Goal: Information Seeking & Learning: Learn about a topic

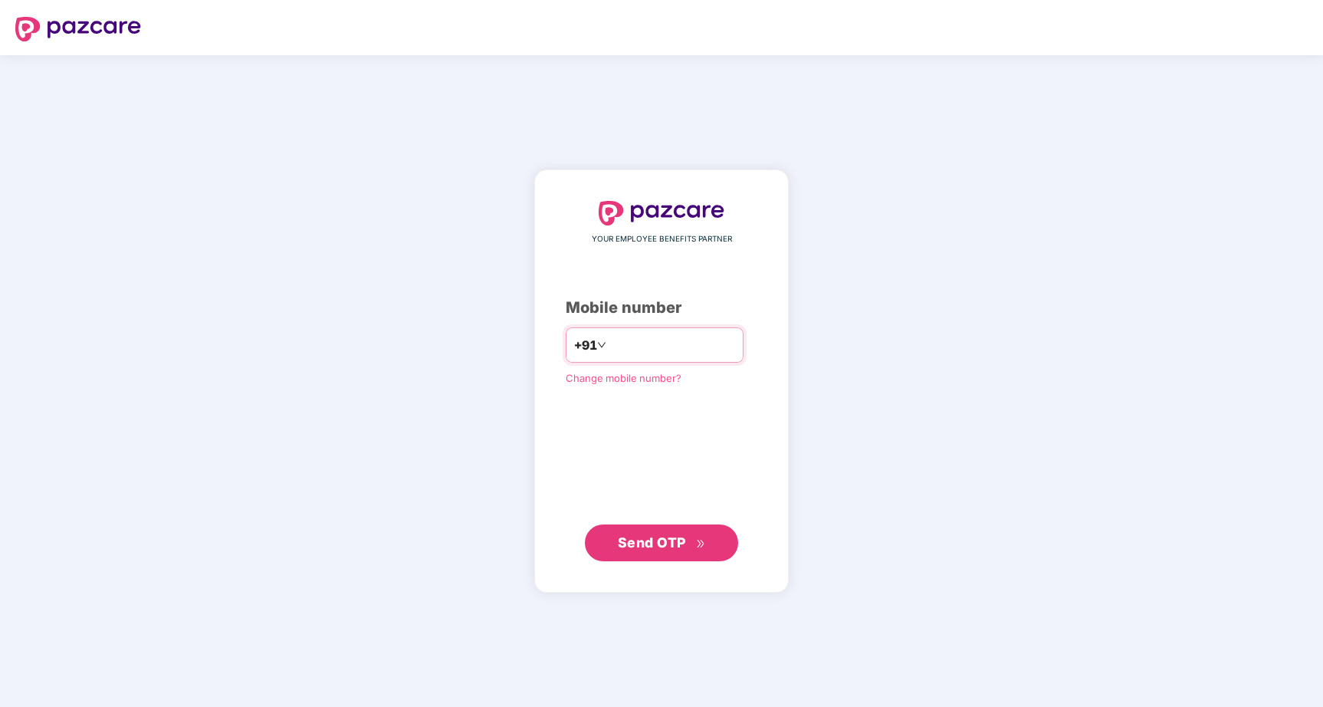
click at [657, 327] on div "YOUR EMPLOYEE BENEFITS PARTNER Mobile number +91 Change mobile number? Send OTP" at bounding box center [662, 381] width 192 height 360
click at [655, 343] on input "number" at bounding box center [672, 345] width 126 height 25
type input "**********"
click at [674, 535] on span "Send OTP" at bounding box center [652, 542] width 68 height 16
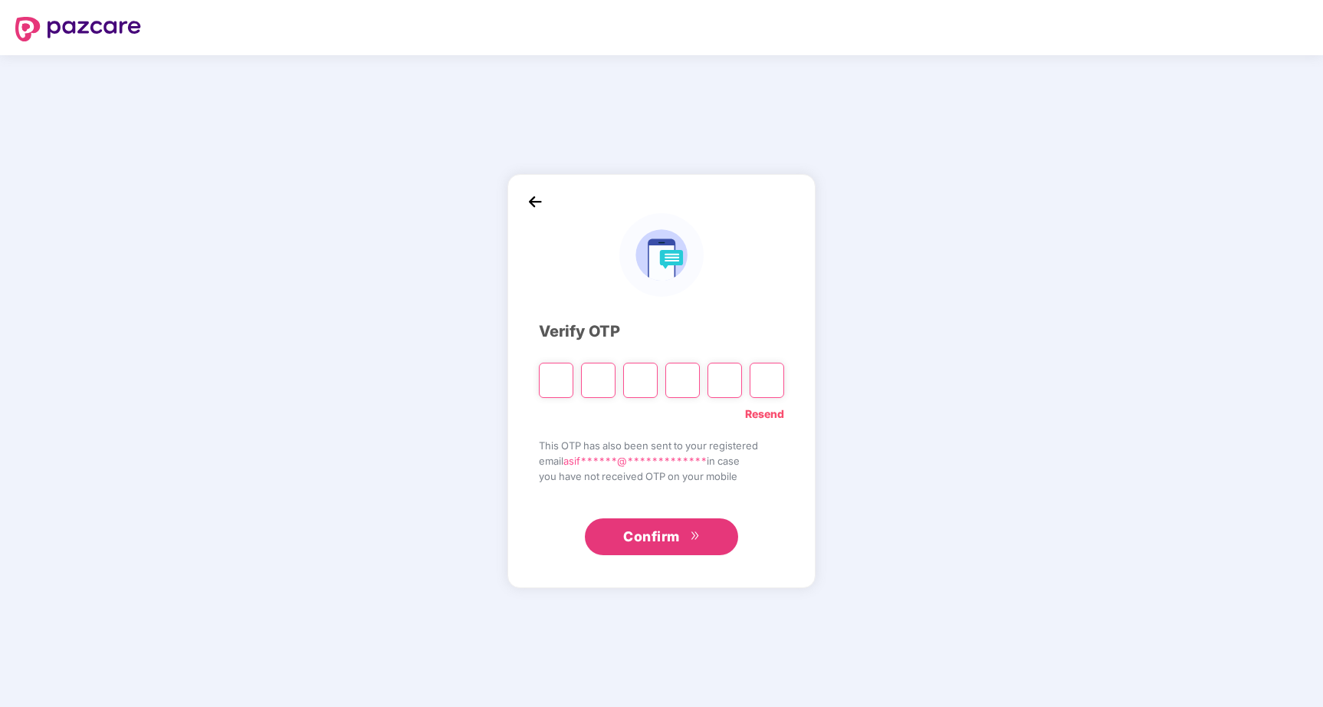
type input "*"
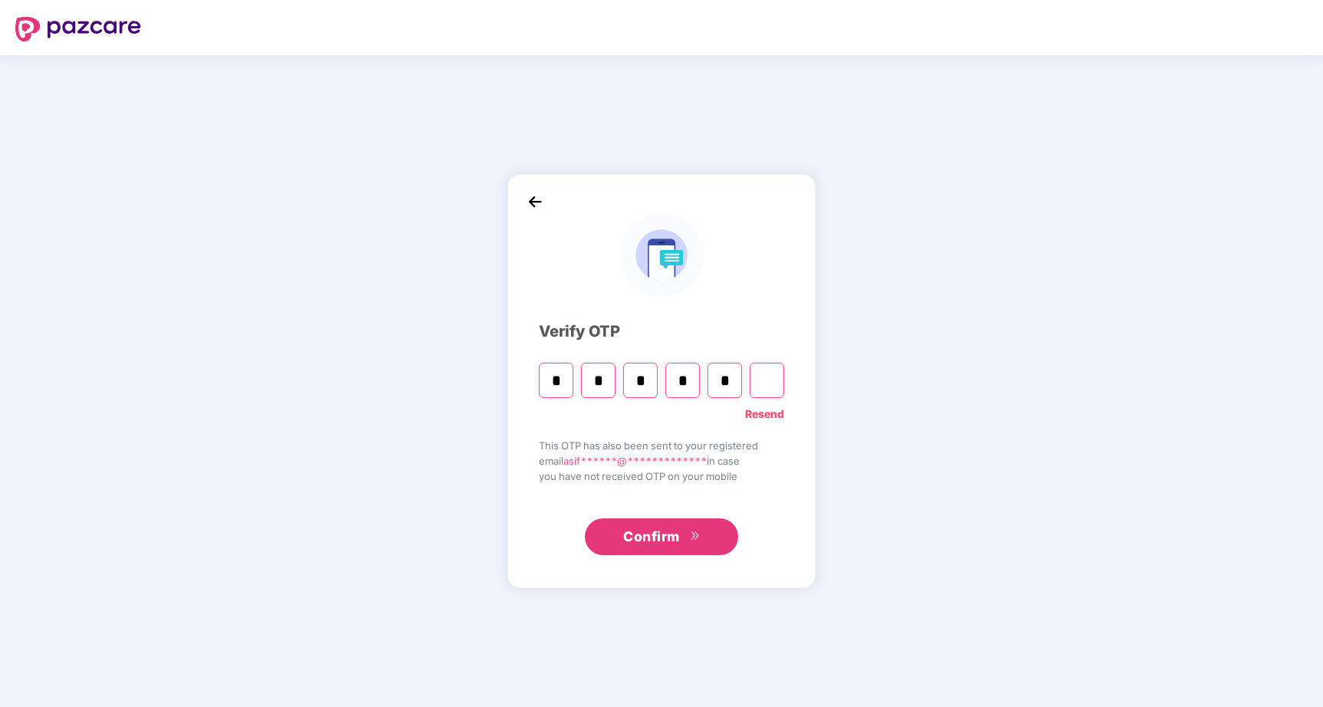
type input "*"
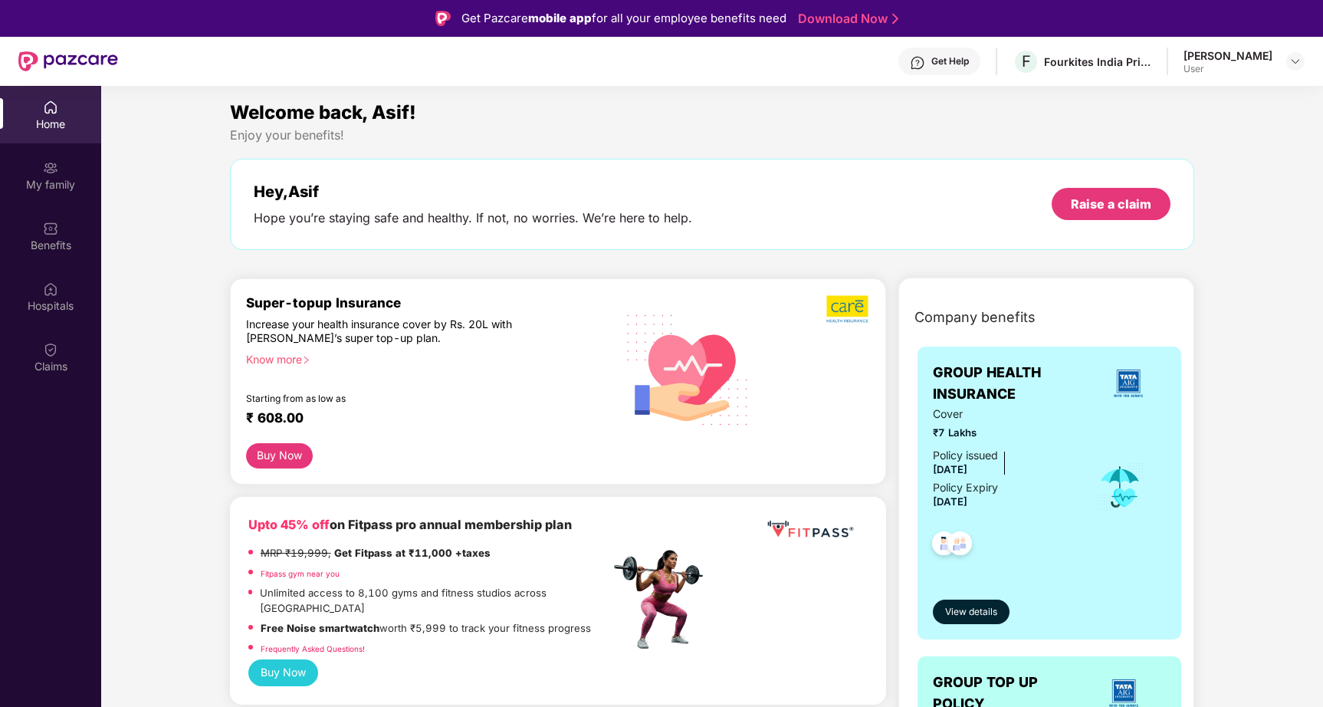
click at [295, 361] on div "Know more" at bounding box center [423, 358] width 355 height 11
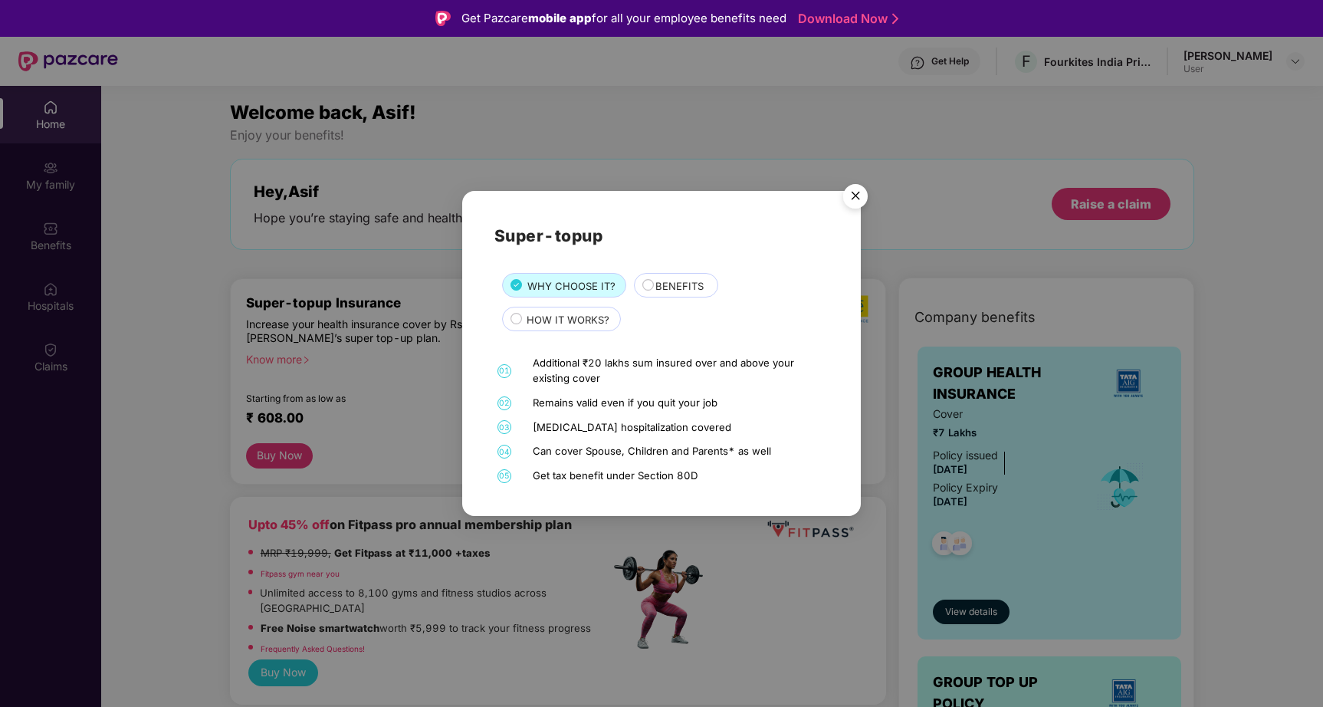
click at [677, 281] on span "BENEFITS" at bounding box center [679, 286] width 48 height 16
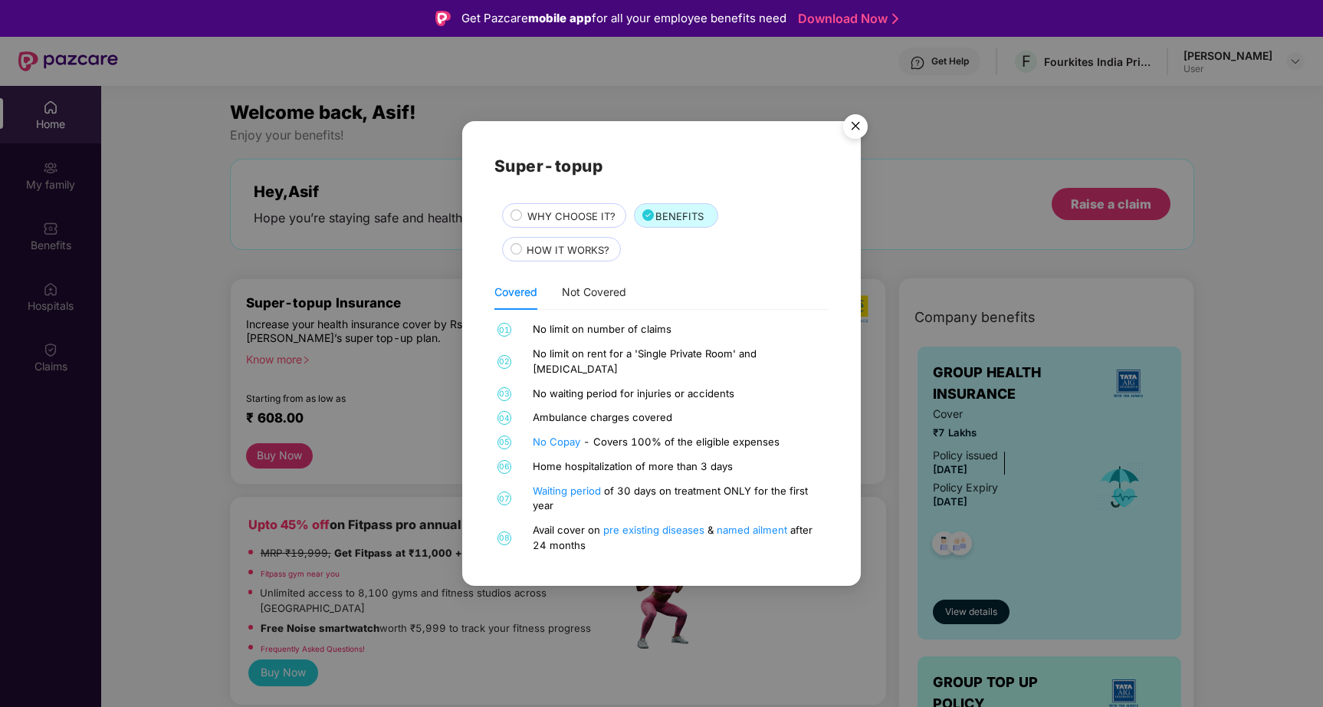
click at [603, 258] on span "HOW IT WORKS?" at bounding box center [568, 250] width 83 height 16
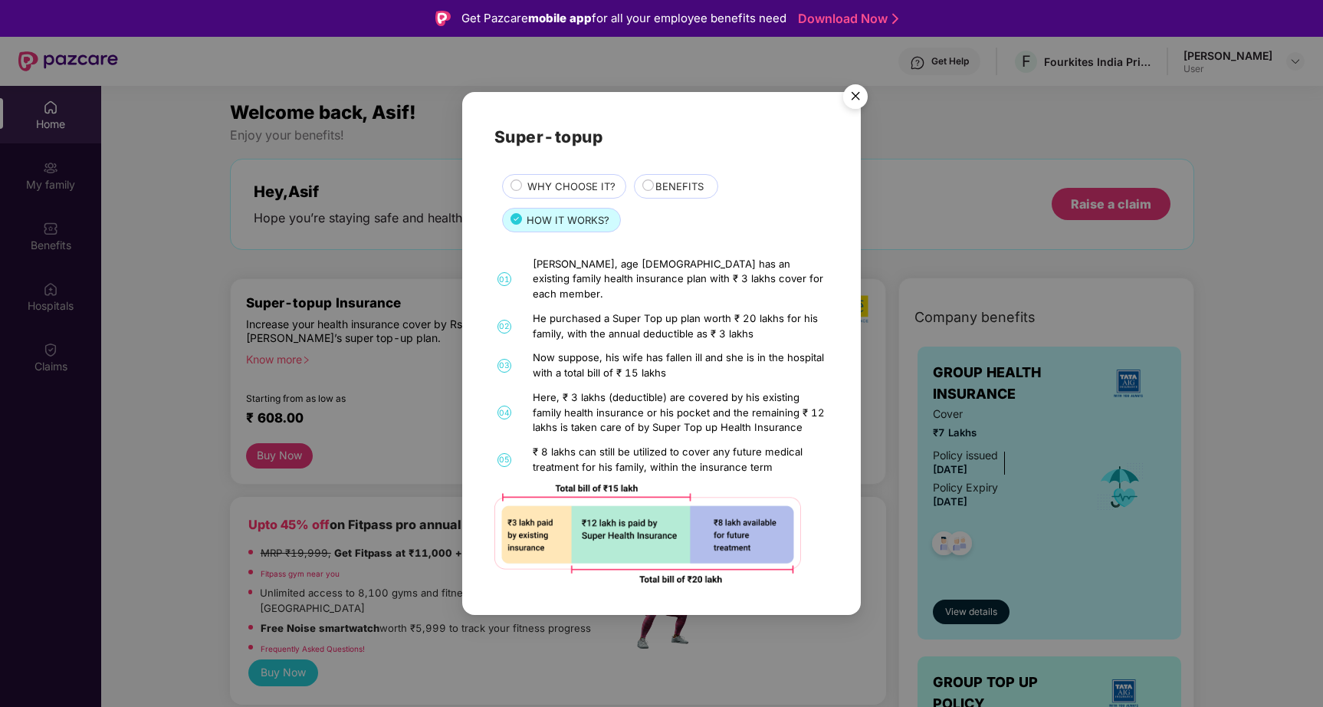
click at [850, 110] on img "Close" at bounding box center [855, 98] width 43 height 43
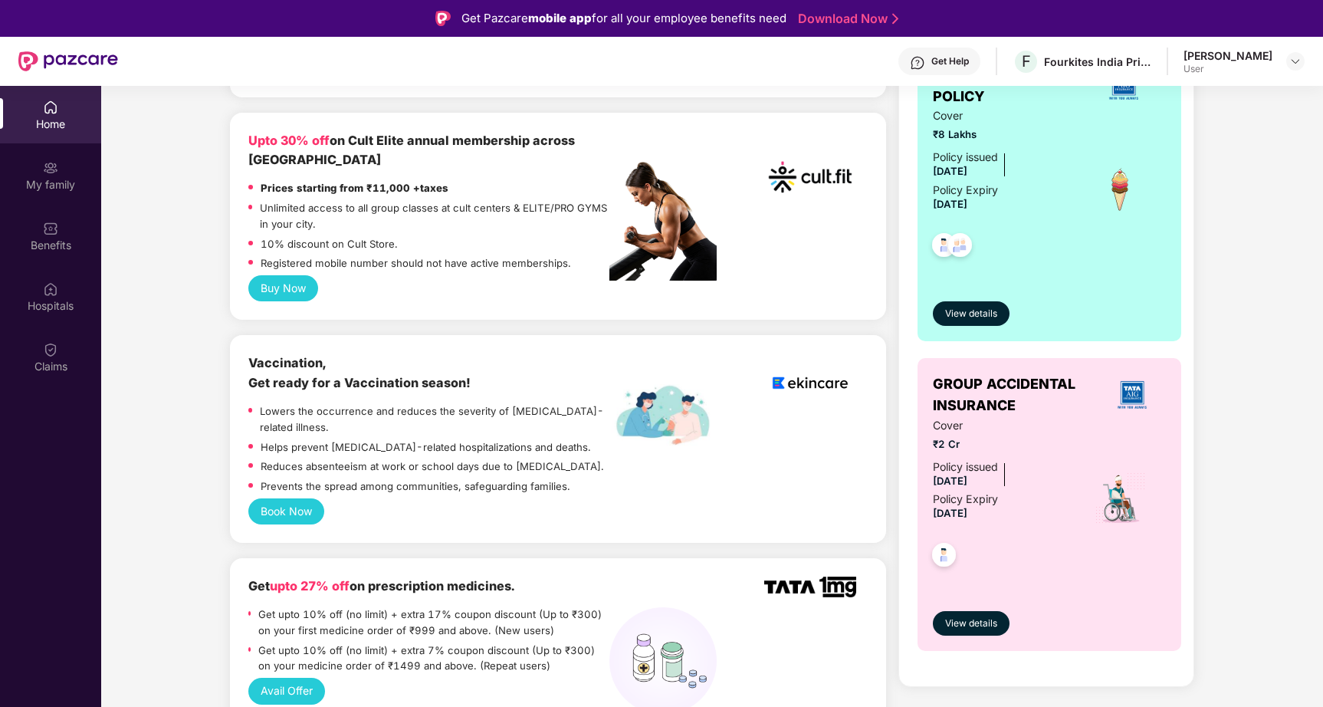
scroll to position [607, 0]
click at [975, 617] on span "View details" at bounding box center [971, 623] width 52 height 15
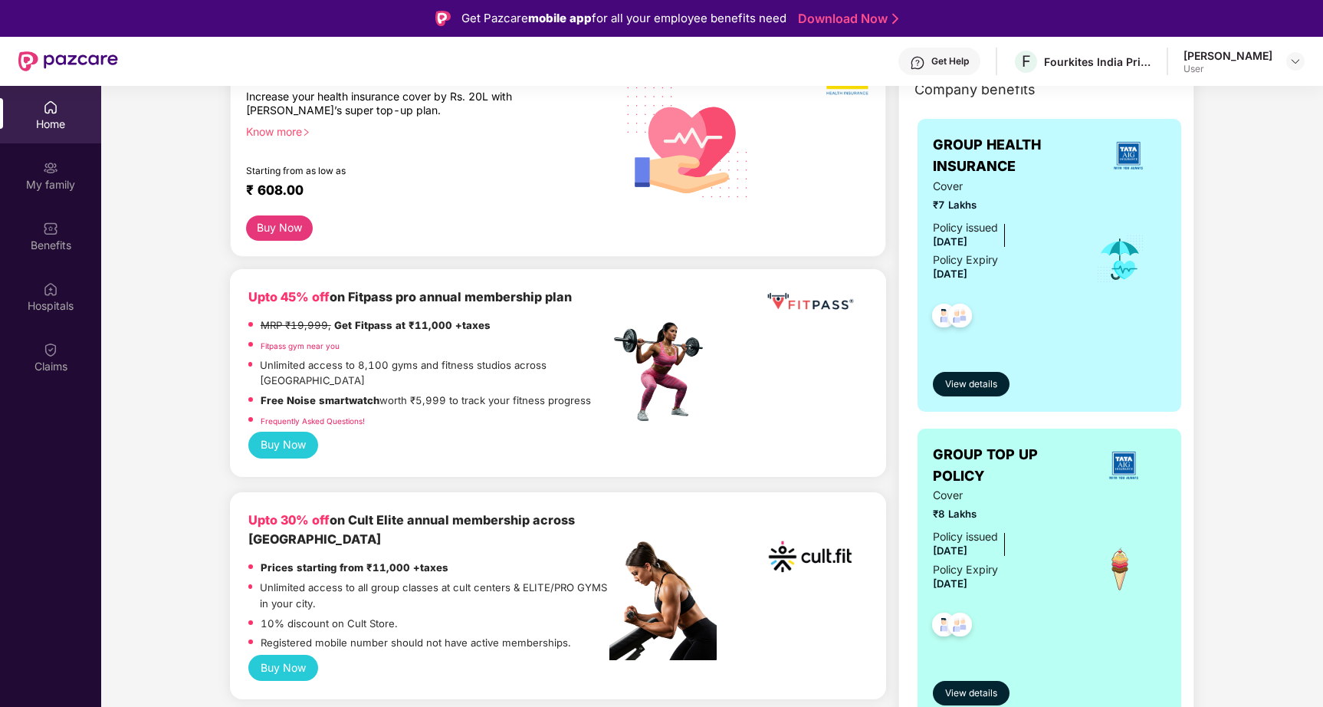
scroll to position [246, 0]
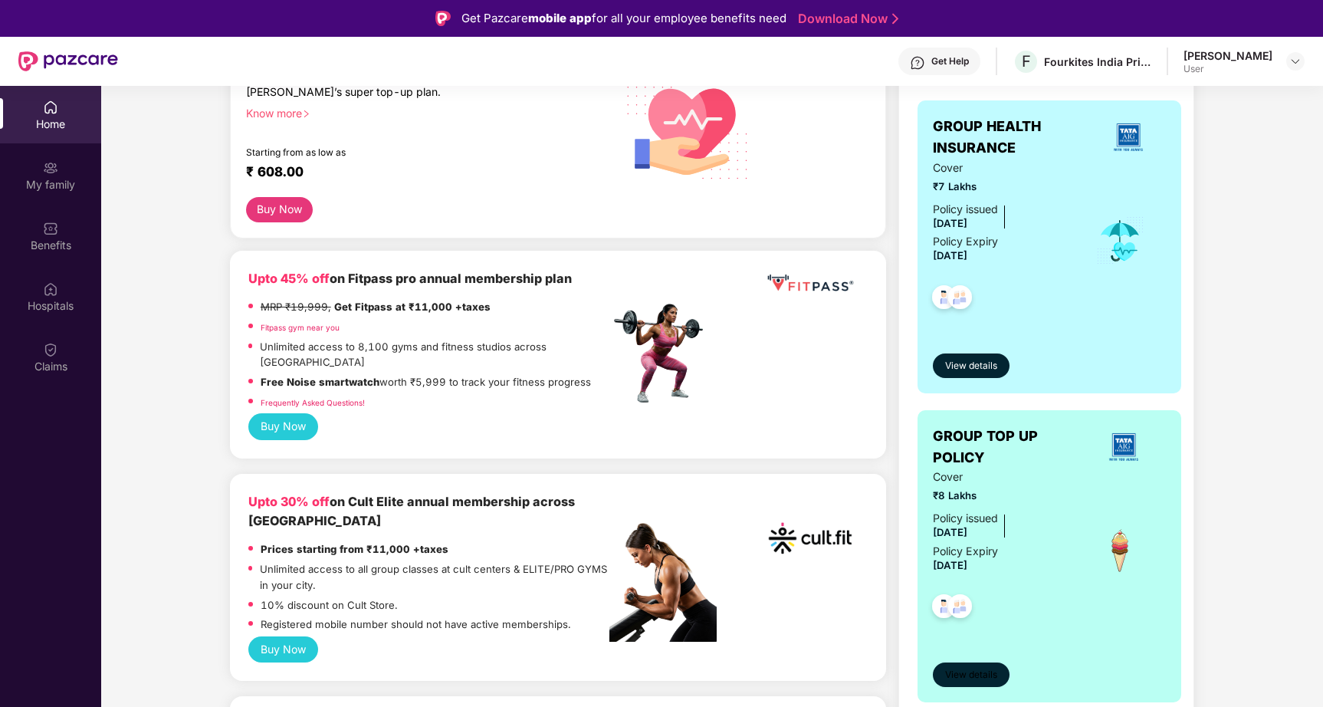
click at [973, 669] on span "View details" at bounding box center [971, 675] width 52 height 15
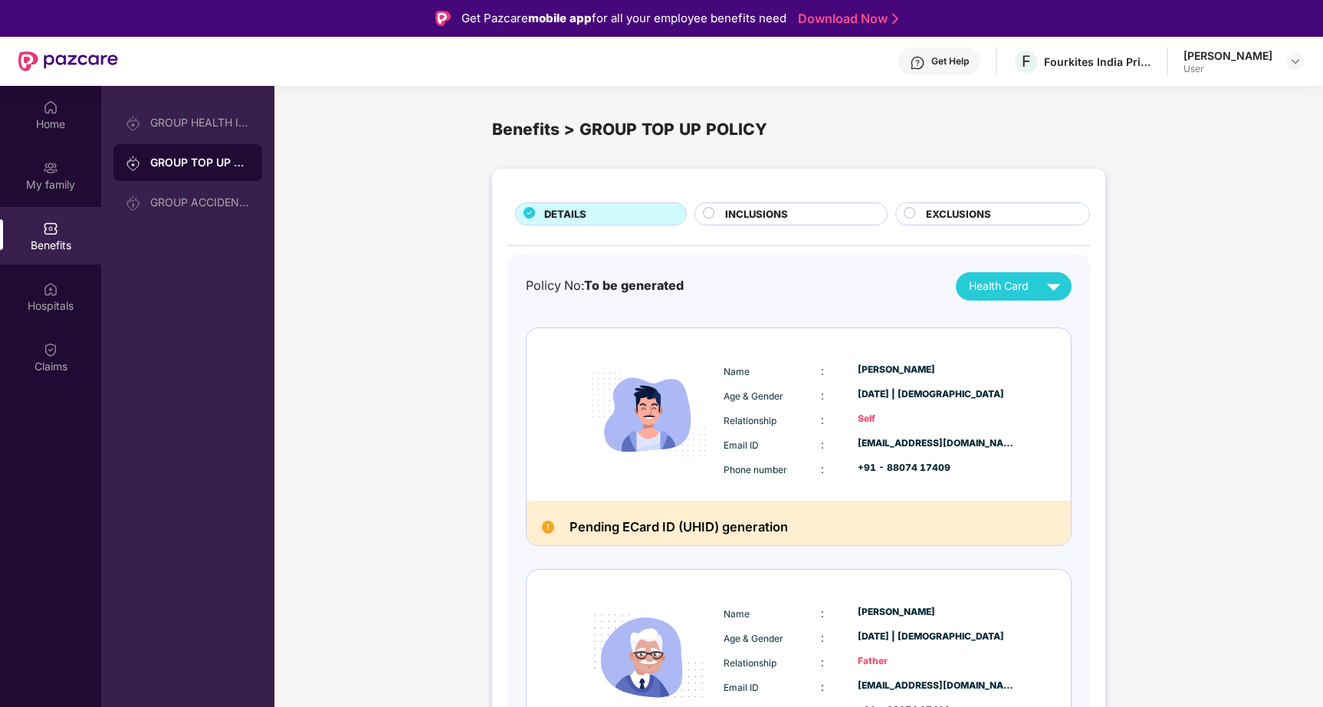
click at [869, 216] on div "INCLUSIONS" at bounding box center [797, 215] width 161 height 18
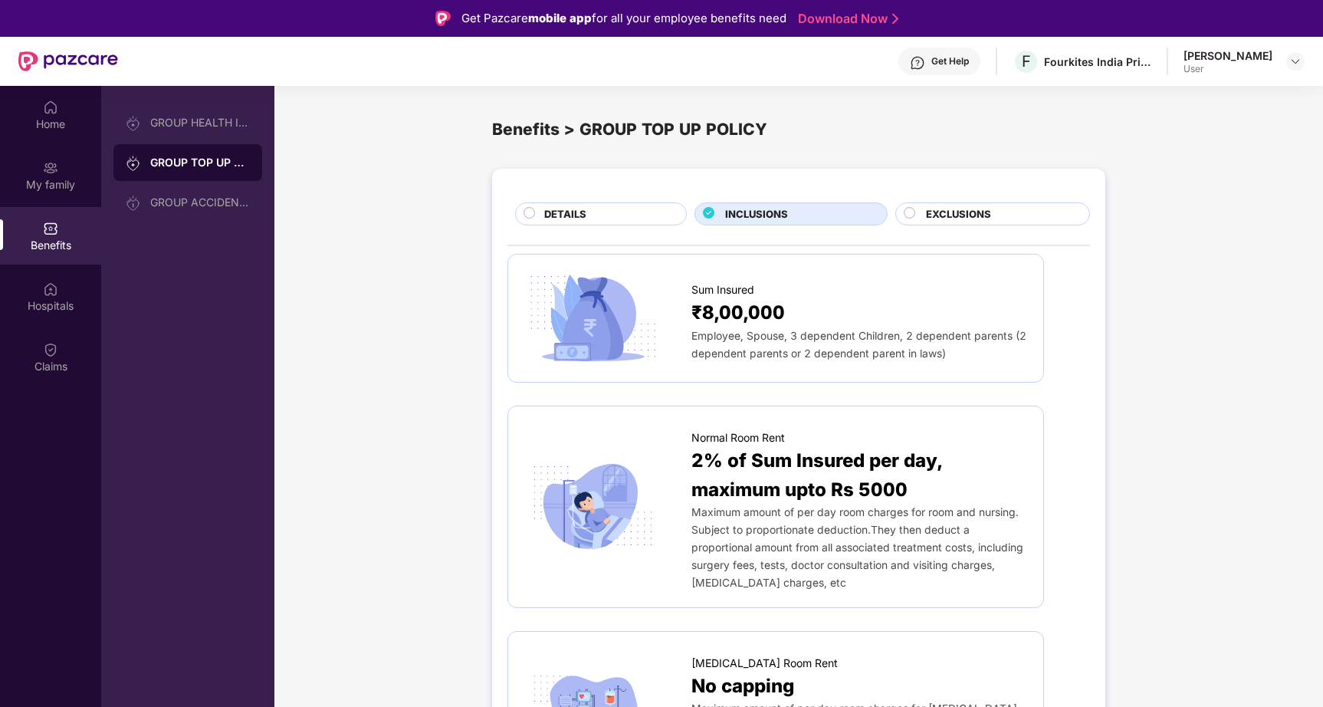
click at [972, 208] on span "EXCLUSIONS" at bounding box center [958, 214] width 65 height 16
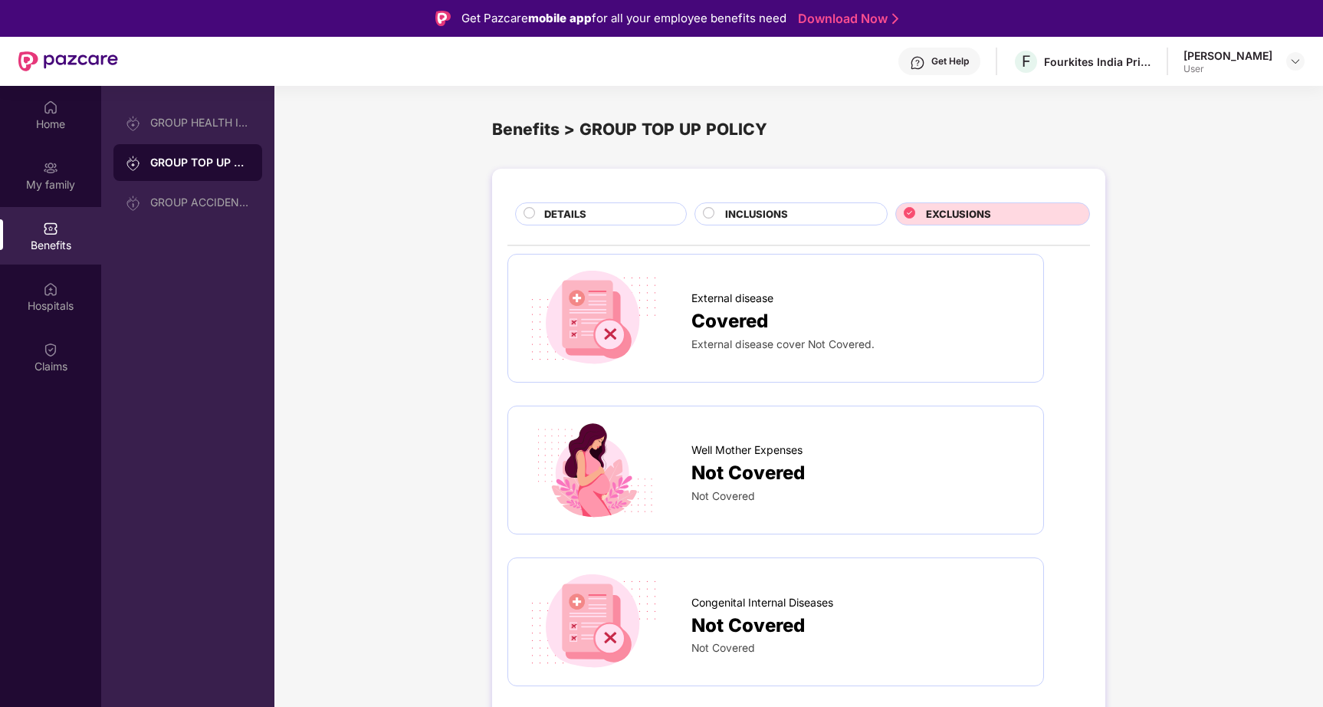
click at [639, 204] on div "DETAILS" at bounding box center [601, 213] width 172 height 23
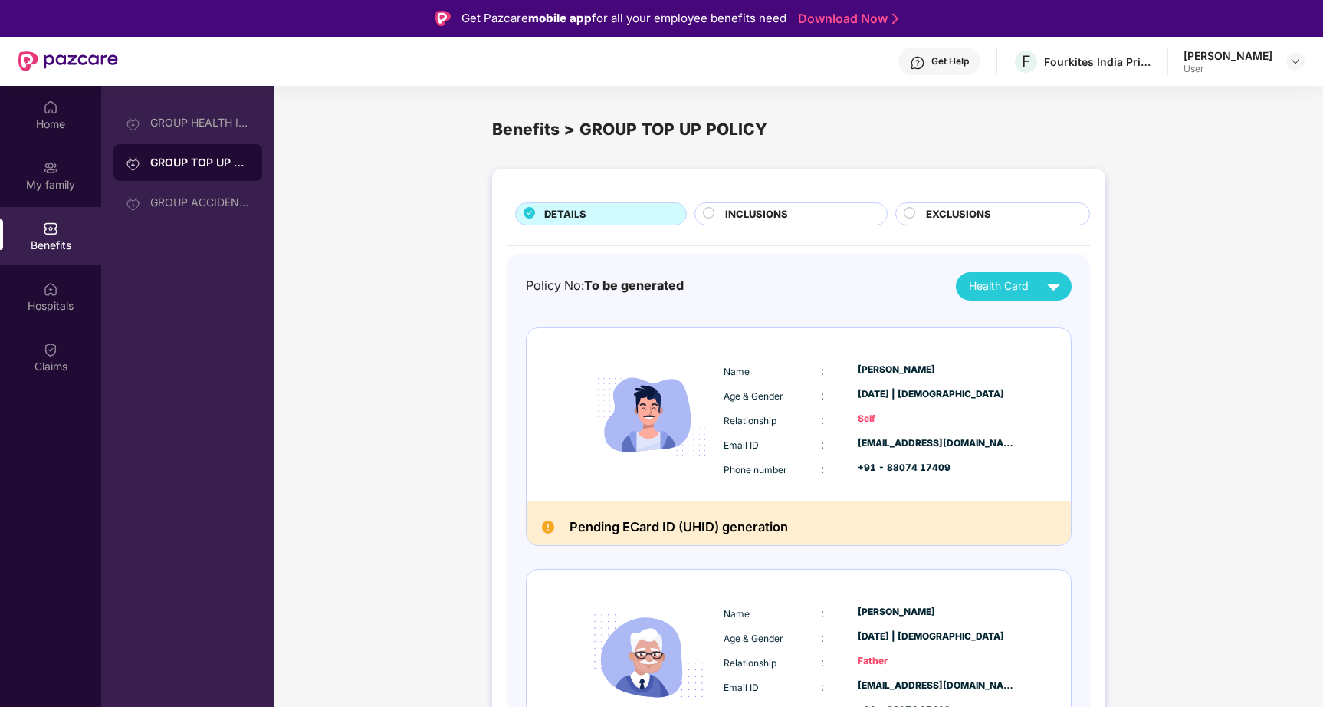
click at [1285, 61] on div "[PERSON_NAME] User" at bounding box center [1243, 61] width 121 height 27
click at [1294, 61] on img at bounding box center [1295, 61] width 12 height 12
click at [183, 123] on div "GROUP HEALTH INSURANCE" at bounding box center [200, 123] width 100 height 12
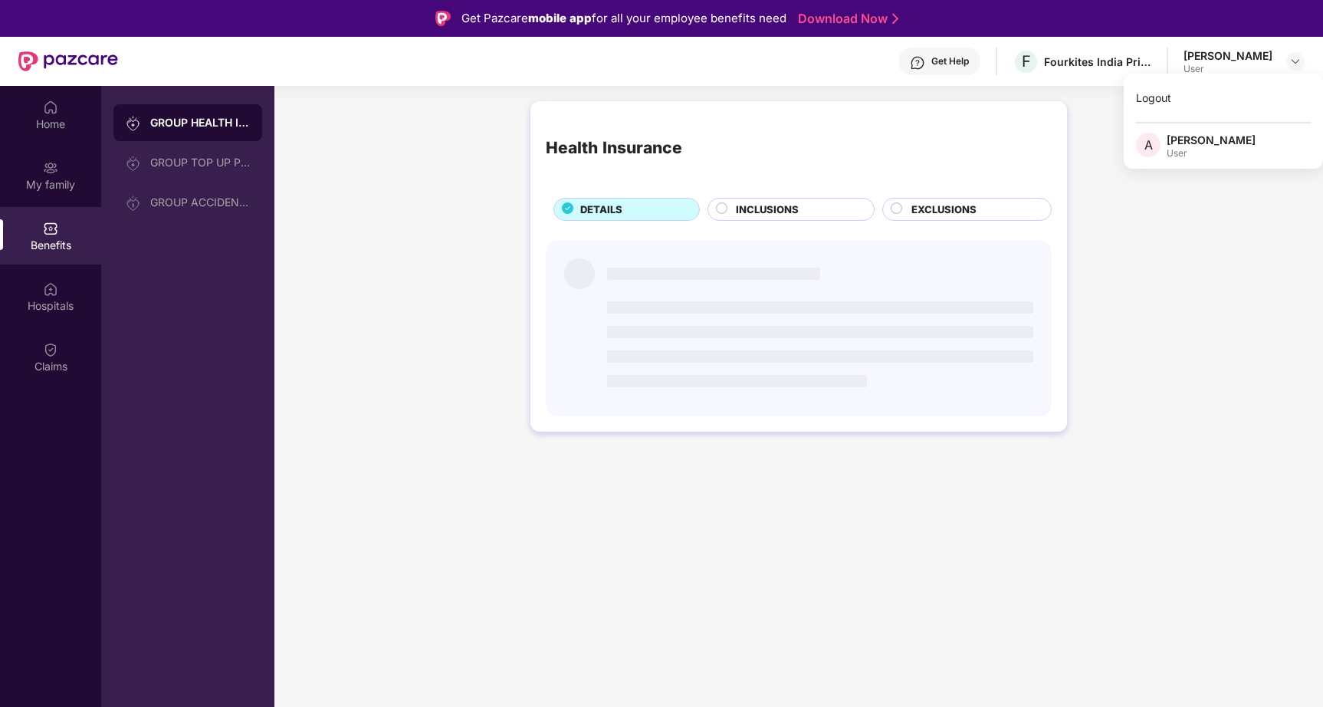
click at [183, 123] on div "GROUP HEALTH INSURANCE" at bounding box center [200, 122] width 100 height 15
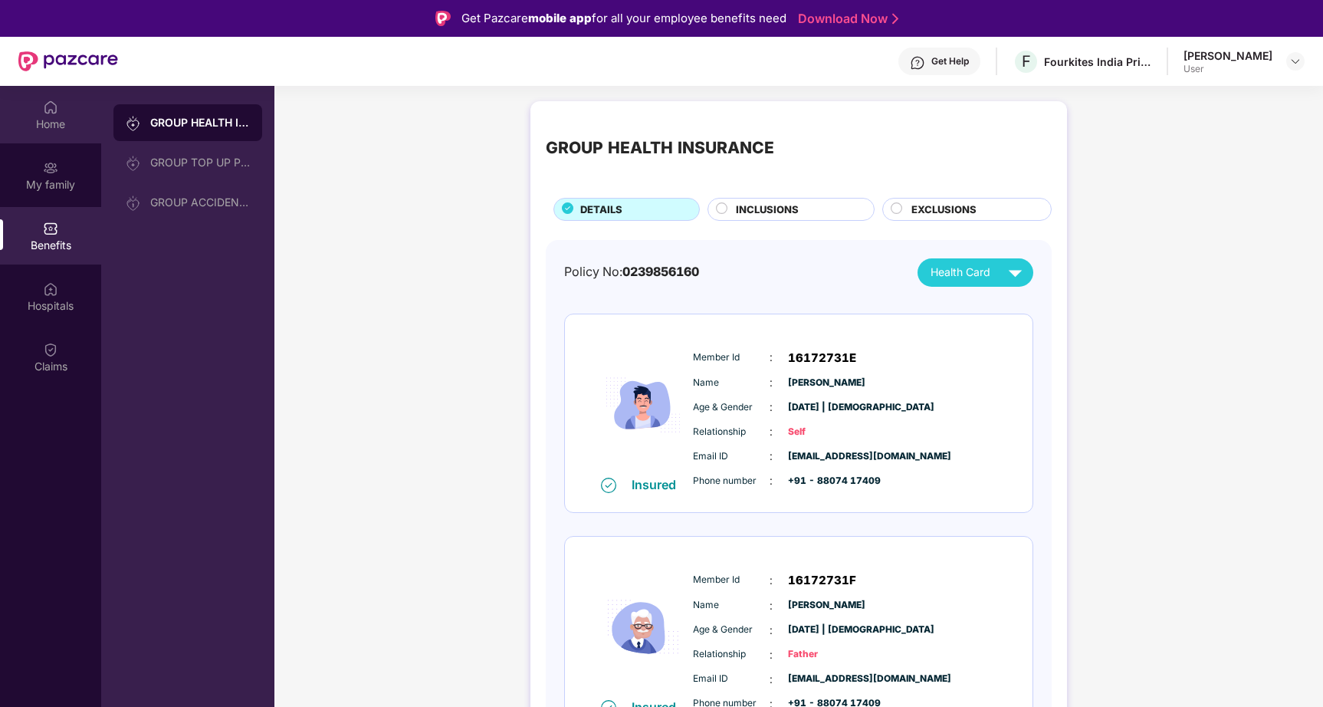
click at [48, 120] on div "Home" at bounding box center [50, 124] width 101 height 15
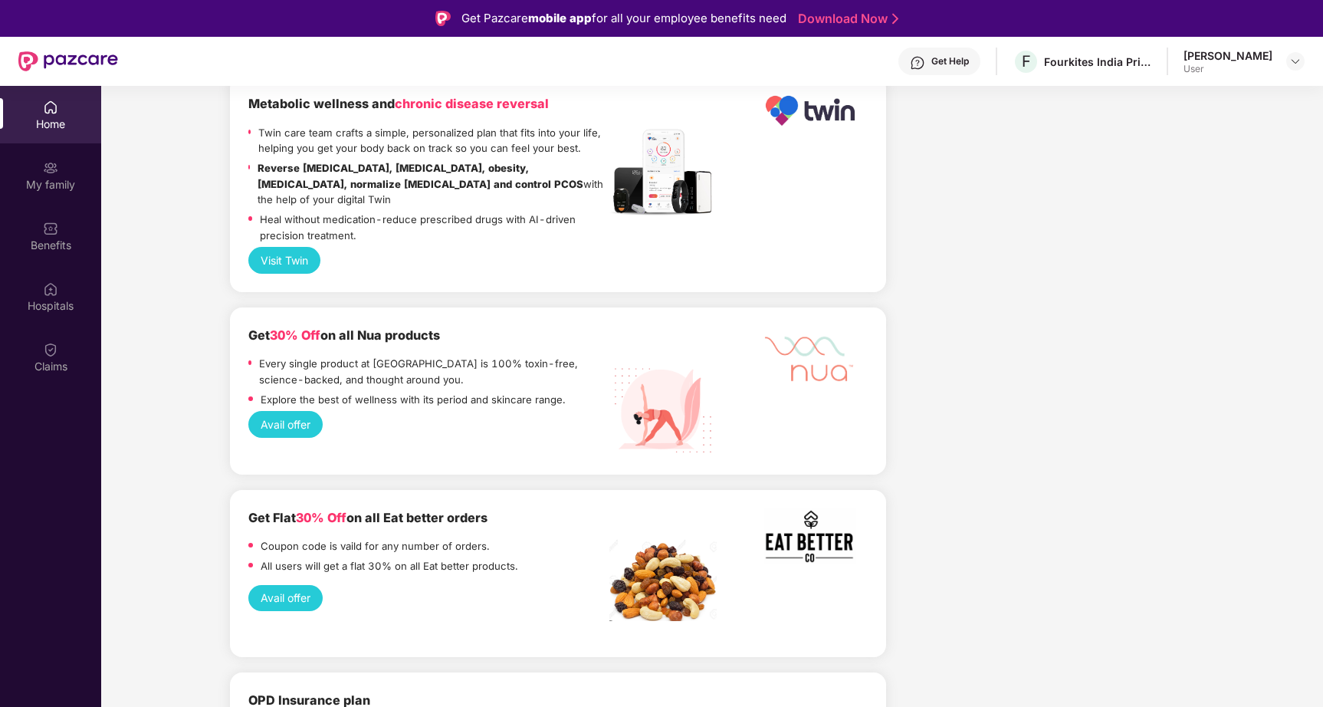
scroll to position [86, 0]
